Goal: Task Accomplishment & Management: Manage account settings

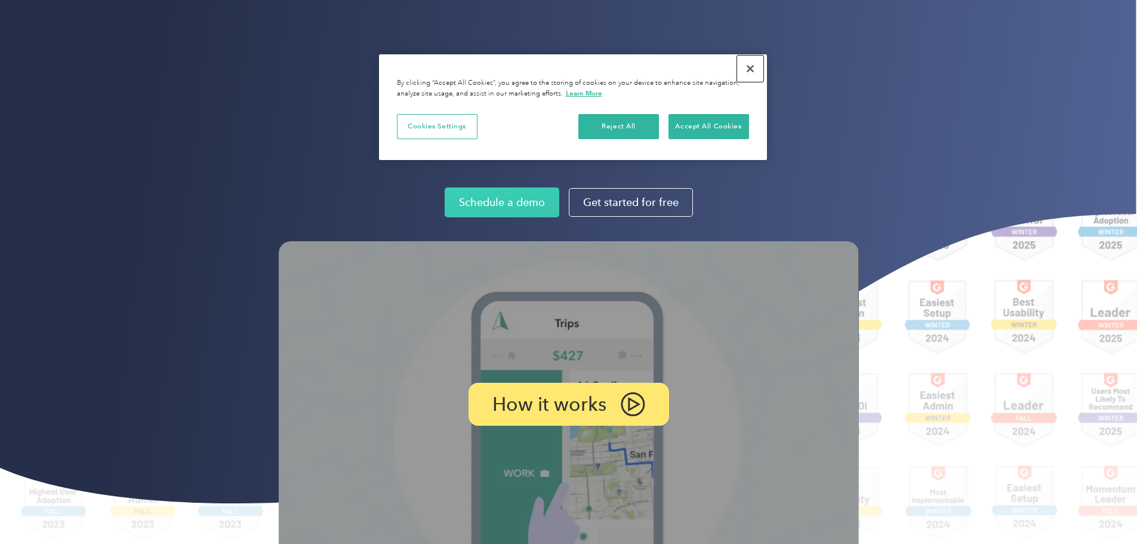
click at [755, 66] on button "Close" at bounding box center [750, 68] width 26 height 26
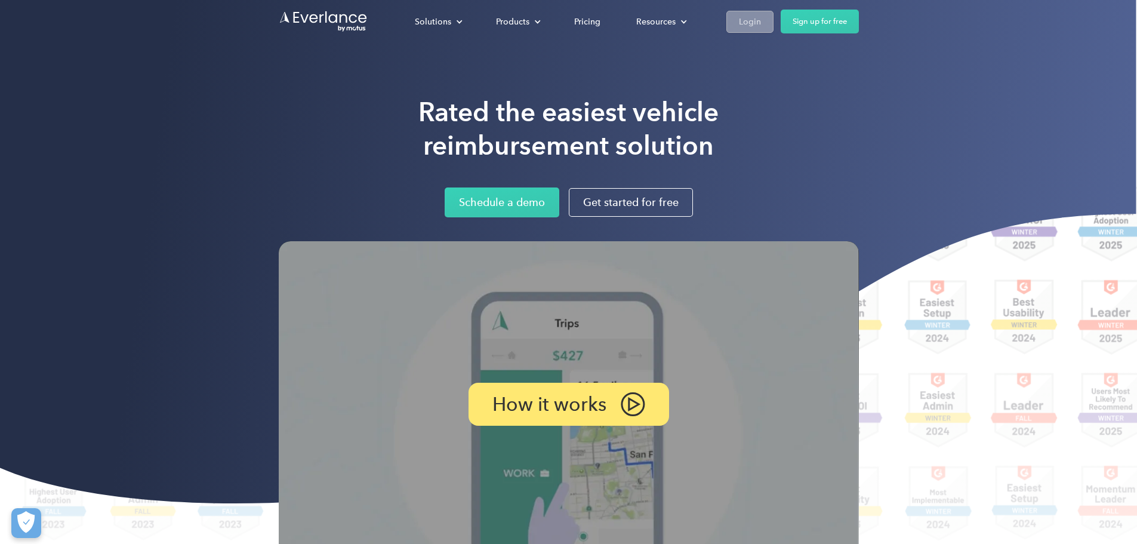
click at [761, 21] on div "Login" at bounding box center [750, 21] width 22 height 15
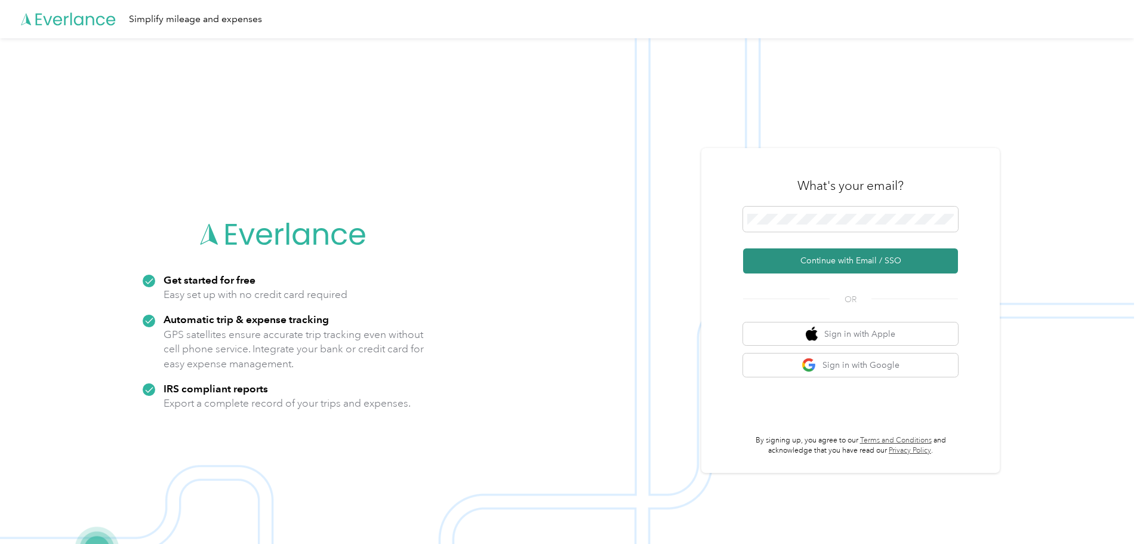
click at [840, 258] on button "Continue with Email / SSO" at bounding box center [850, 260] width 215 height 25
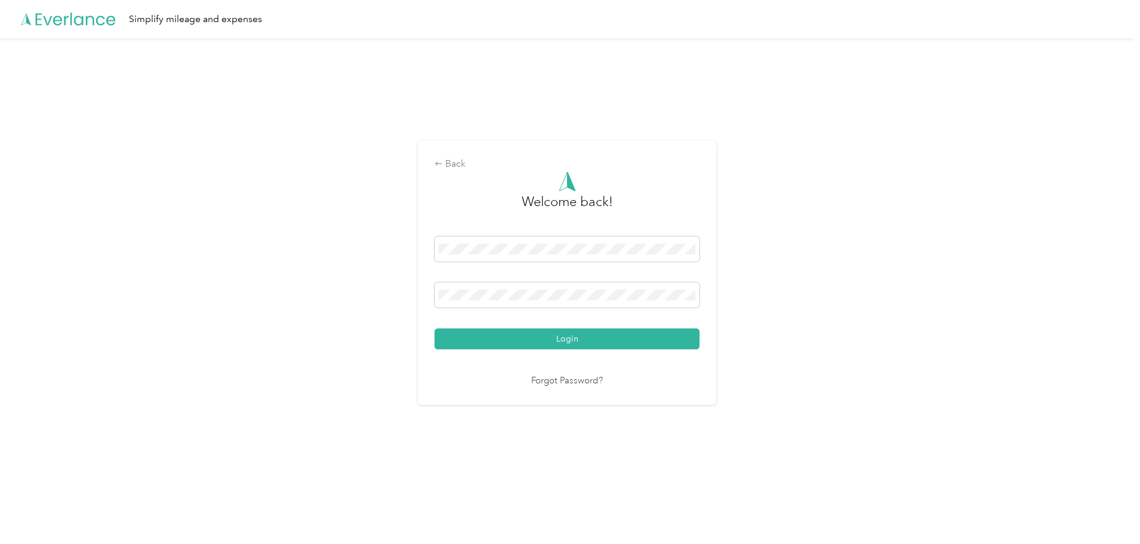
click at [434, 328] on button "Login" at bounding box center [566, 338] width 265 height 21
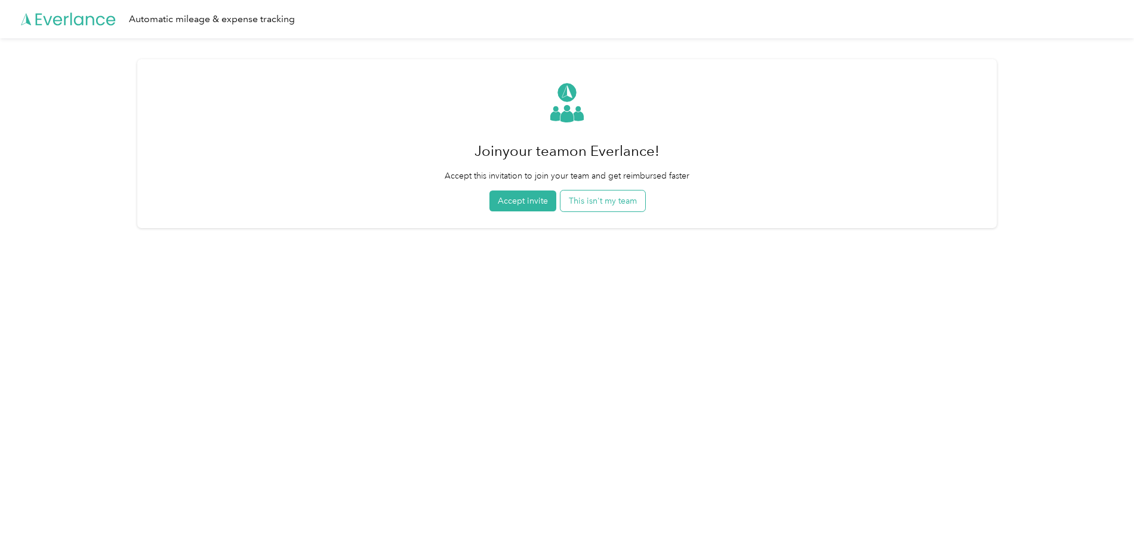
click at [629, 206] on button "This isn't my team" at bounding box center [602, 200] width 85 height 21
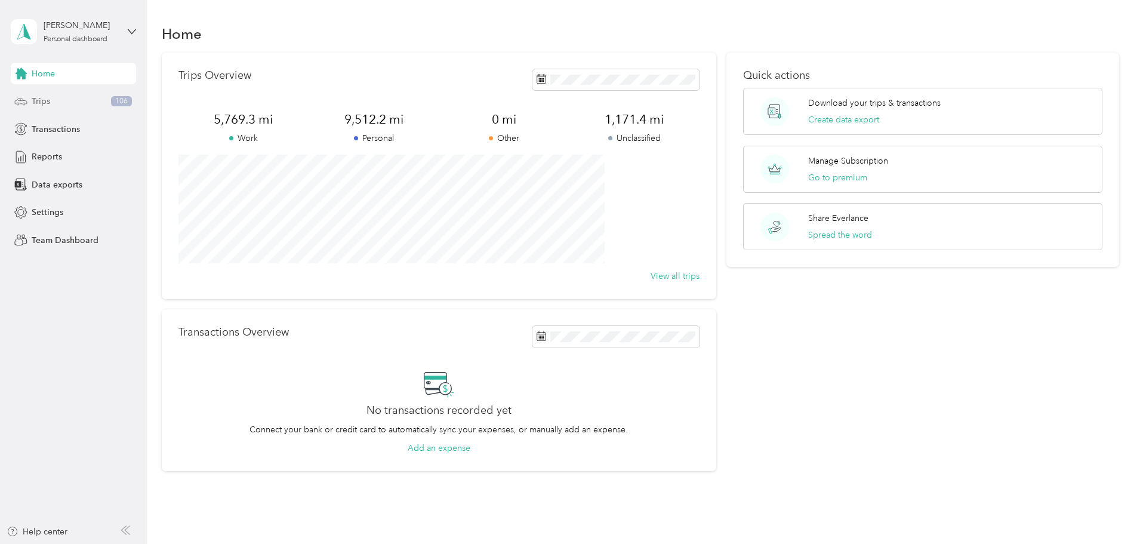
click at [63, 98] on div "Trips 106" at bounding box center [73, 101] width 125 height 21
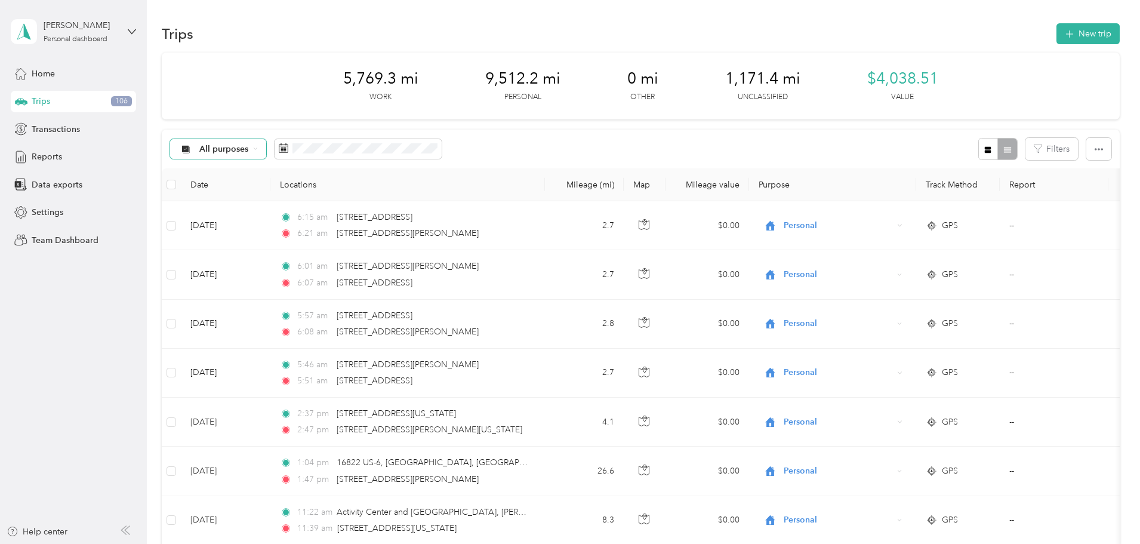
click at [249, 150] on span "All purposes" at bounding box center [224, 149] width 50 height 8
click at [301, 195] on li "Unclassified" at bounding box center [296, 190] width 95 height 21
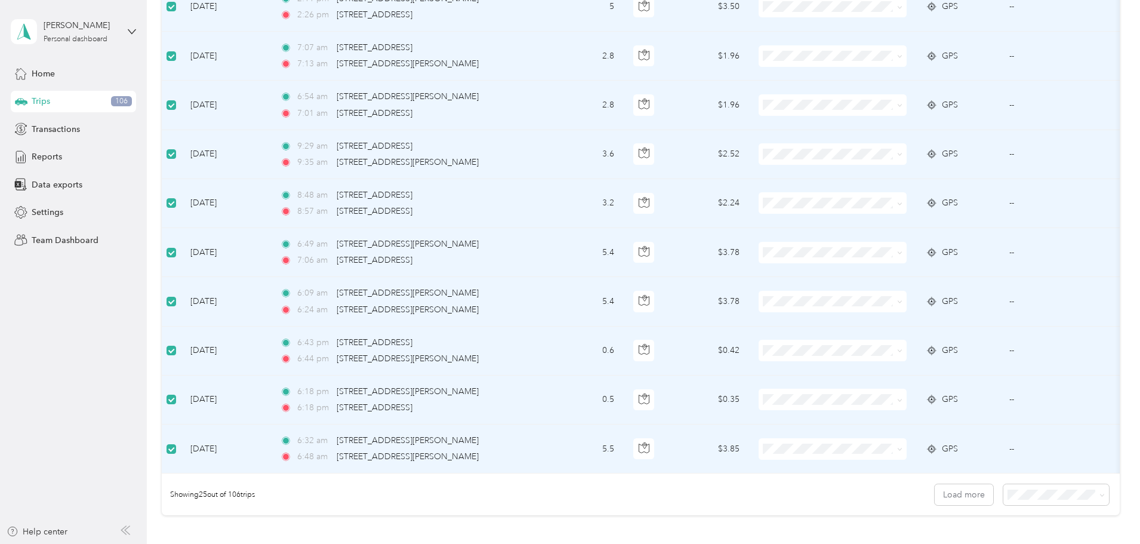
scroll to position [955, 0]
click at [952, 479] on span "100 per load" at bounding box center [953, 480] width 49 height 10
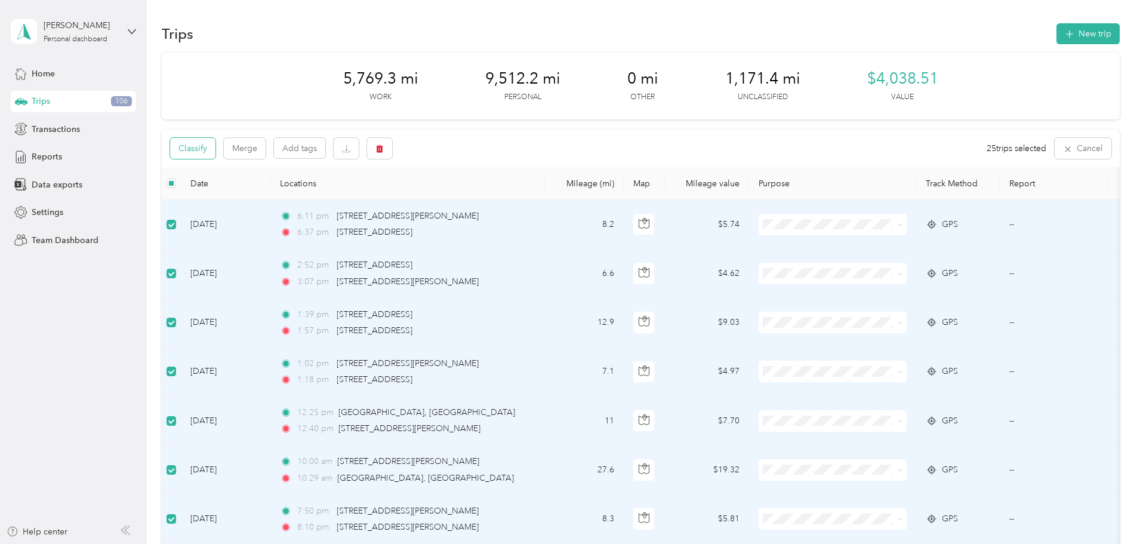
click at [215, 153] on button "Classify" at bounding box center [192, 148] width 45 height 21
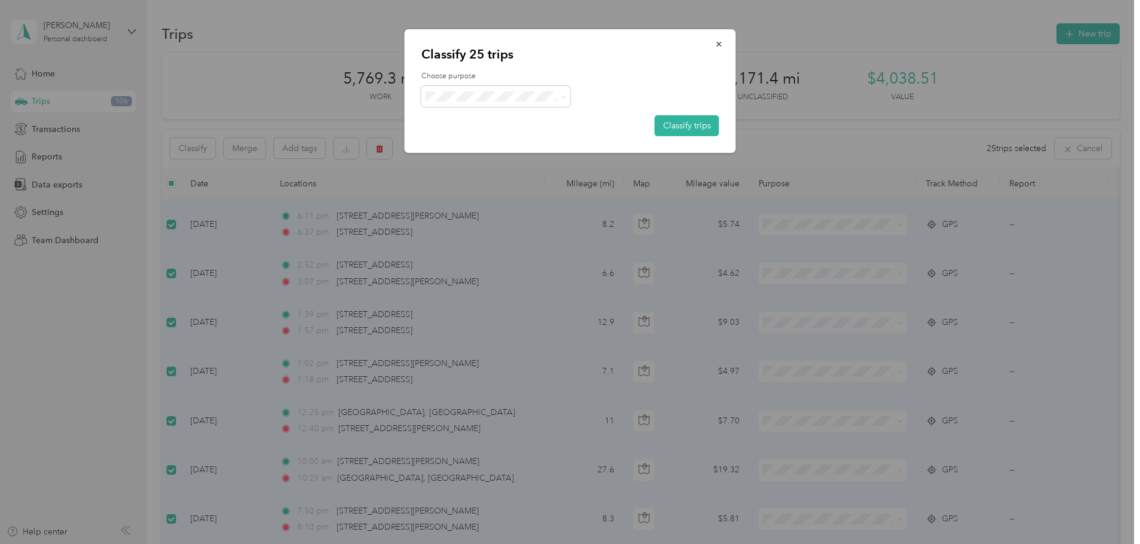
click at [474, 139] on span "Personal" at bounding box center [505, 139] width 111 height 13
click at [671, 128] on button "Classify trips" at bounding box center [686, 125] width 64 height 21
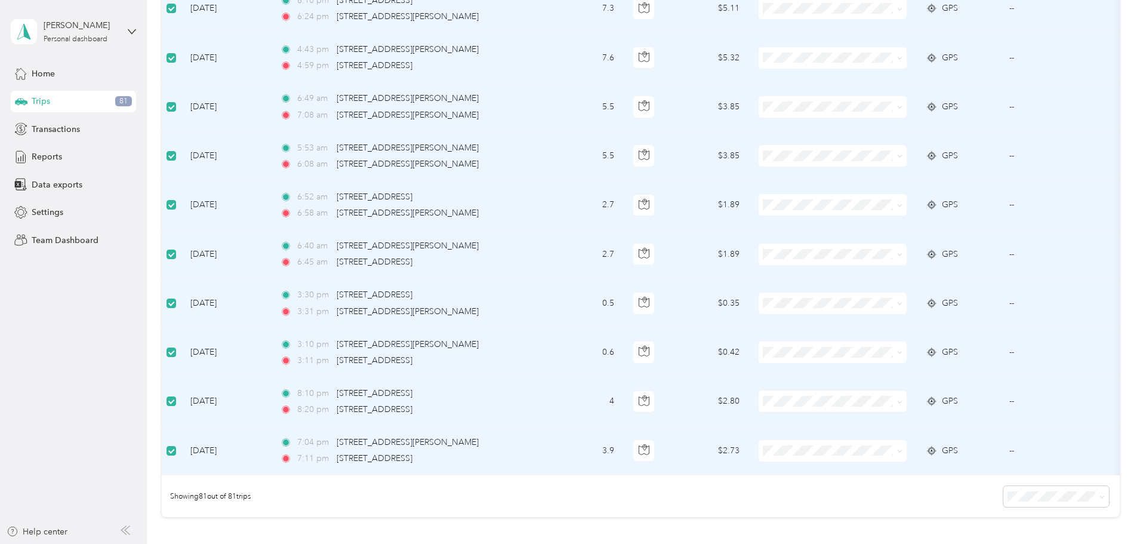
scroll to position [3699, 0]
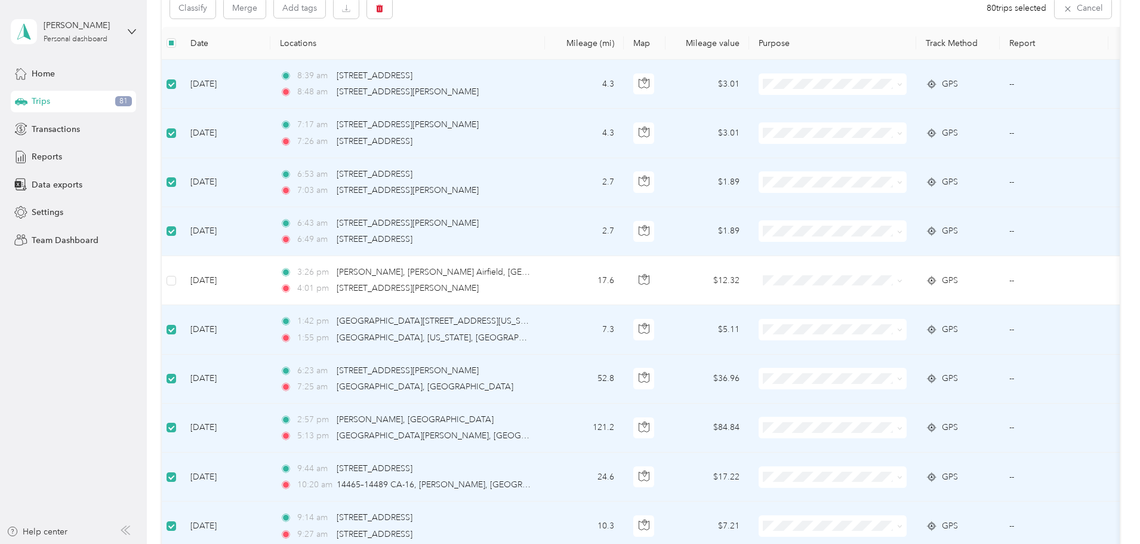
scroll to position [1564, 0]
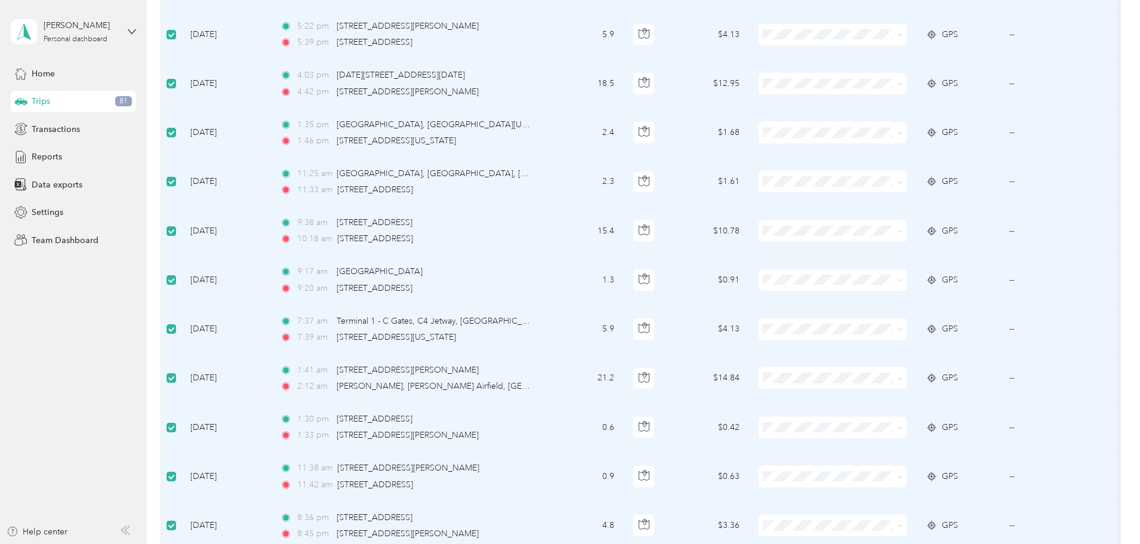
click at [181, 375] on td at bounding box center [171, 378] width 19 height 49
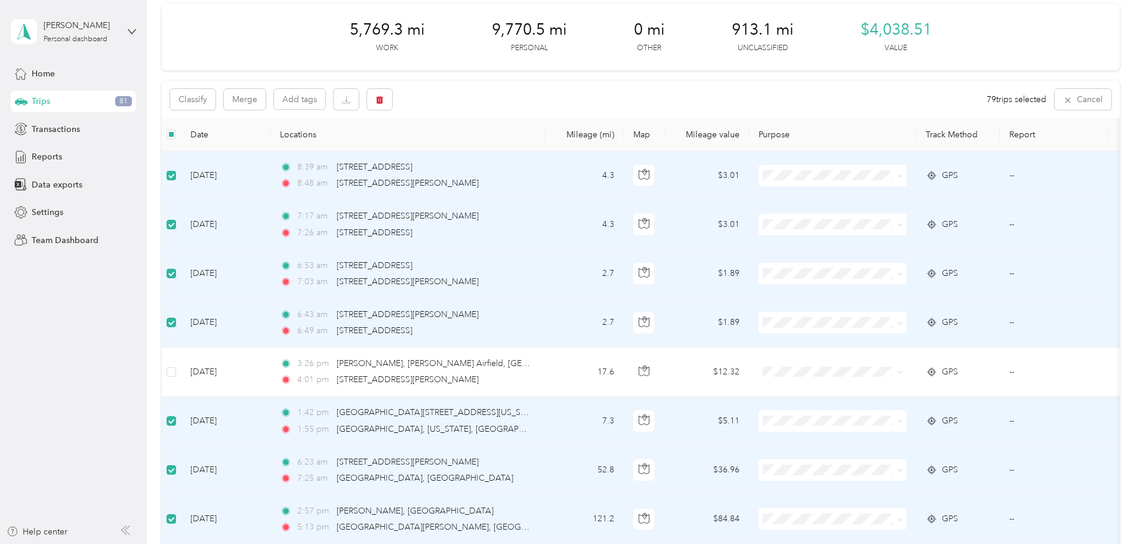
scroll to position [0, 0]
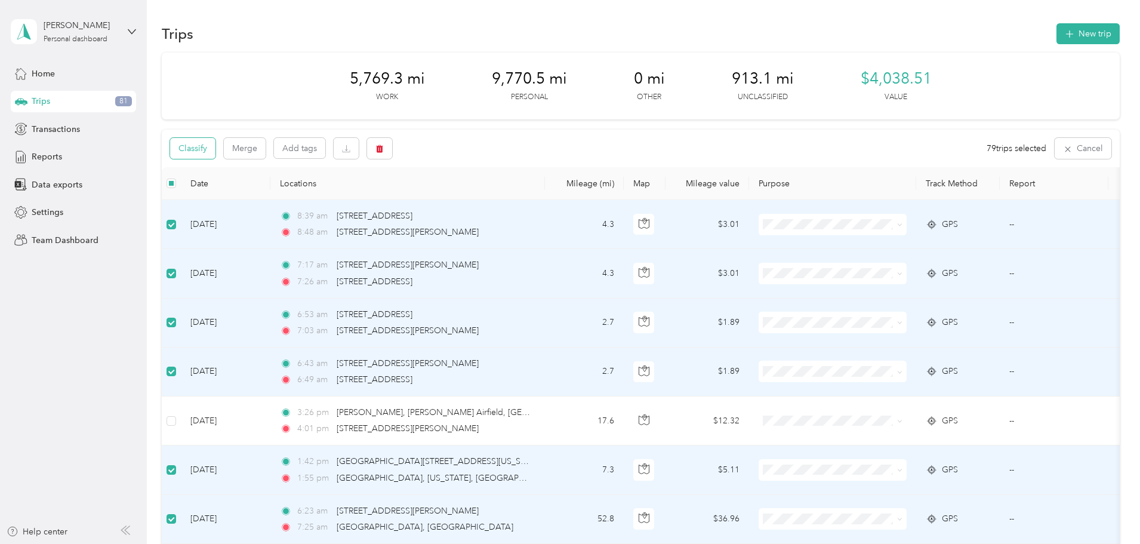
click at [215, 149] on button "Classify" at bounding box center [192, 148] width 45 height 21
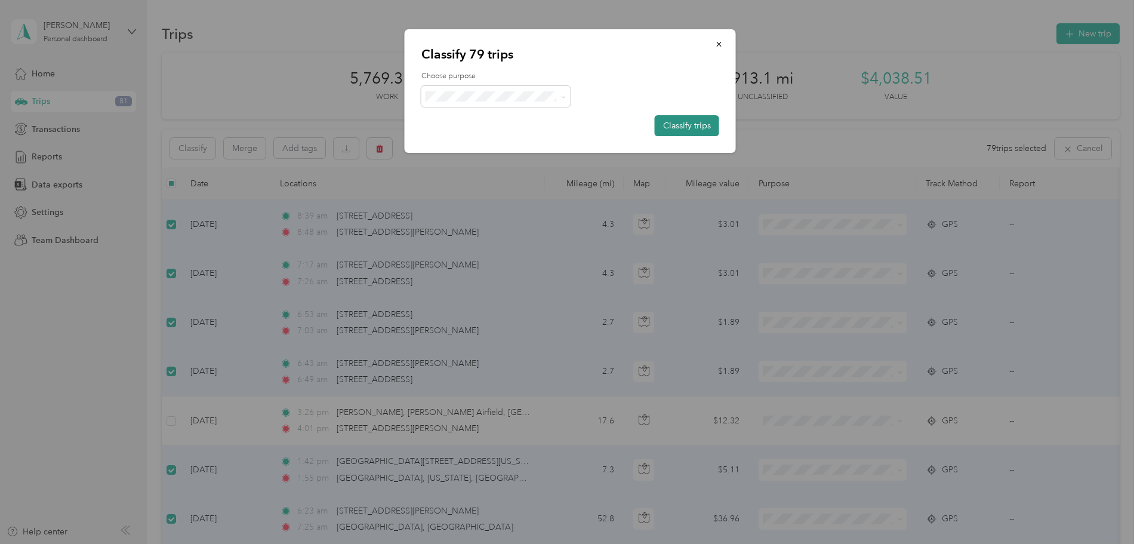
click at [676, 125] on button "Classify trips" at bounding box center [686, 125] width 64 height 21
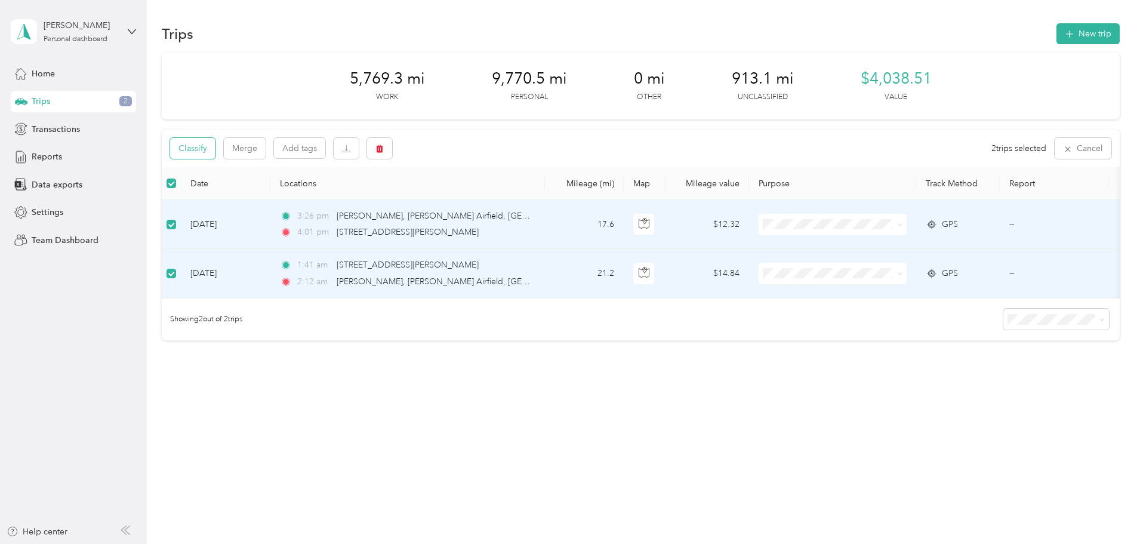
click at [215, 143] on button "Classify" at bounding box center [192, 148] width 45 height 21
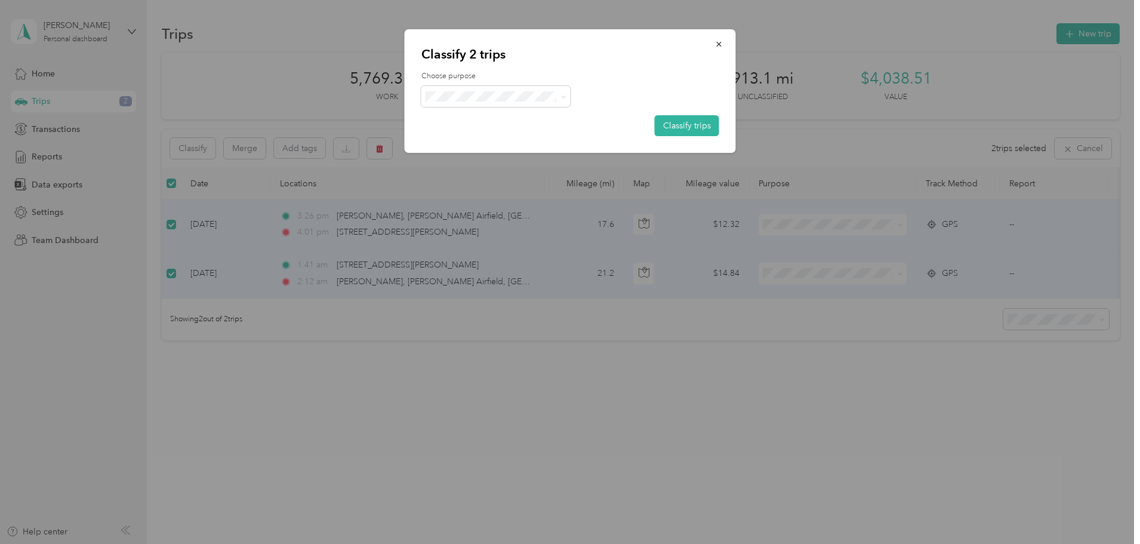
click at [475, 122] on li "Work" at bounding box center [495, 114] width 149 height 21
click at [681, 125] on button "Classify trips" at bounding box center [686, 125] width 64 height 21
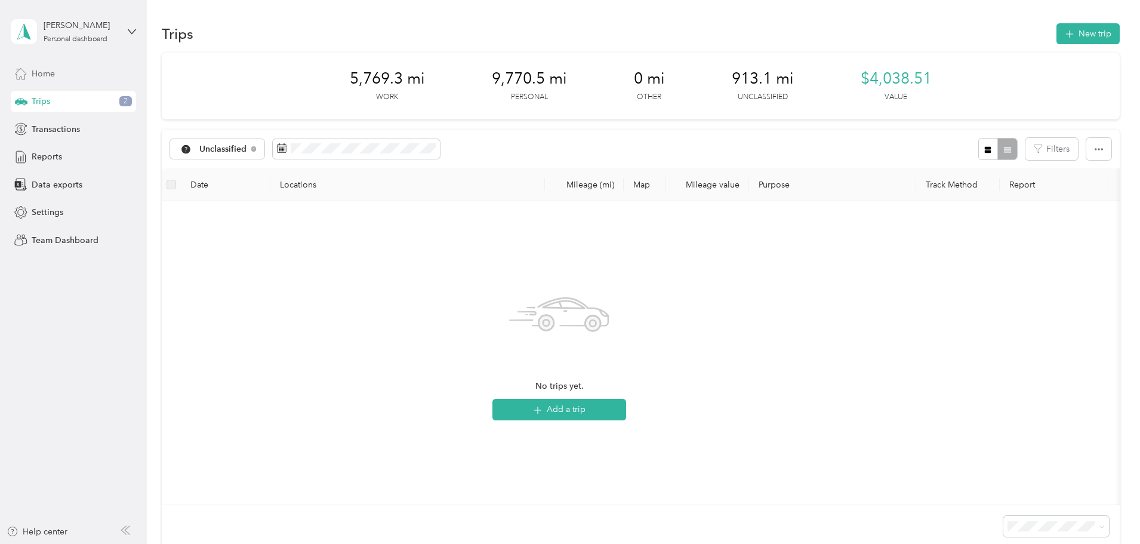
click at [78, 73] on div "Home" at bounding box center [73, 73] width 125 height 21
